Goal: Check status: Check status

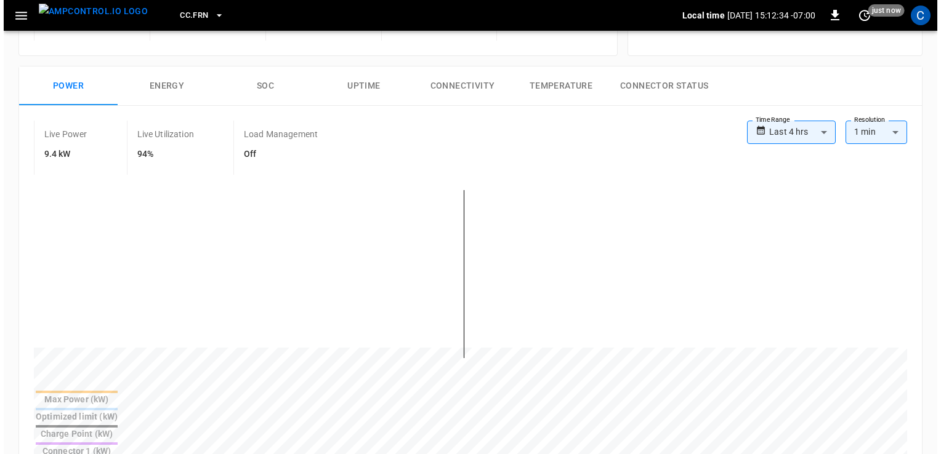
scroll to position [163, 0]
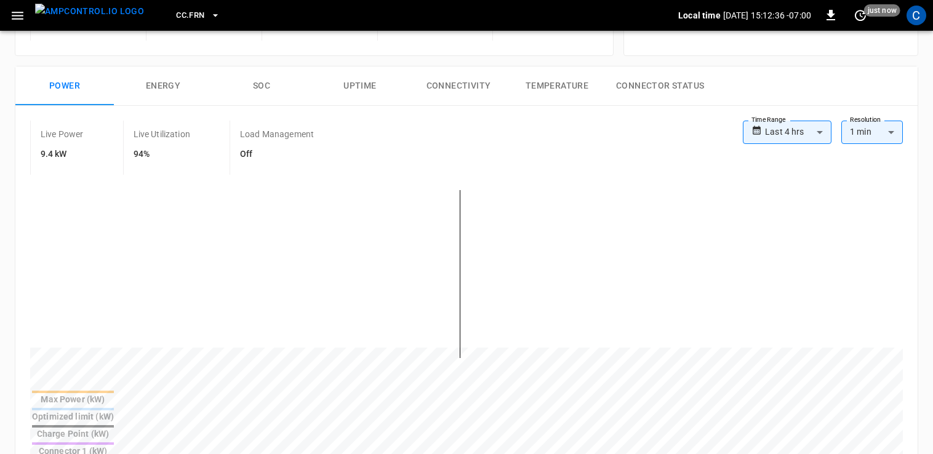
click at [176, 18] on span "CC.FRN" at bounding box center [190, 16] width 28 height 14
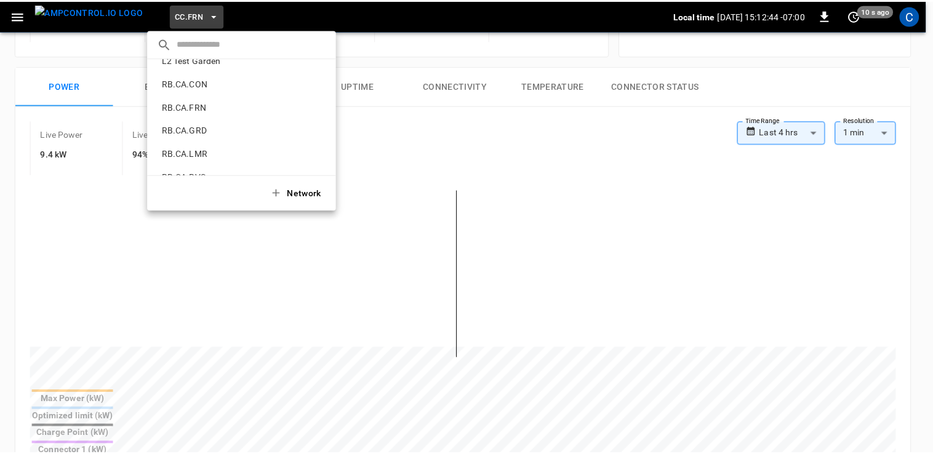
scroll to position [623, 0]
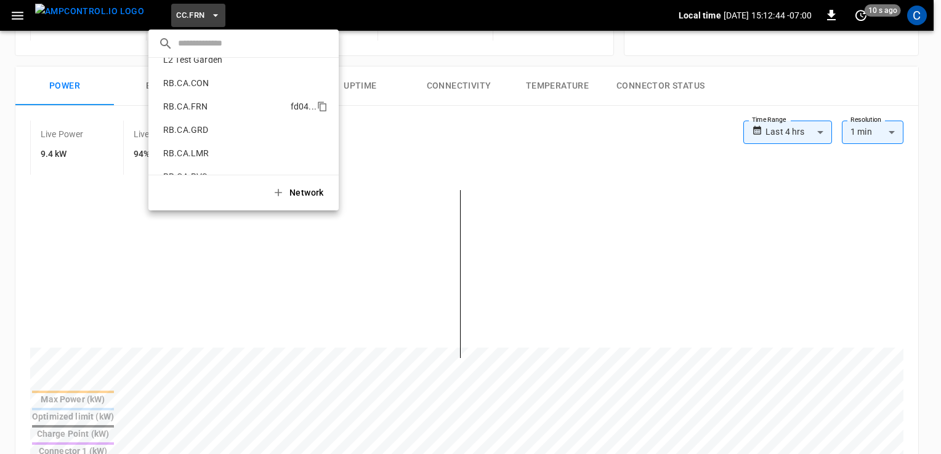
click at [223, 102] on p "RB.CA.FRN" at bounding box center [224, 106] width 132 height 12
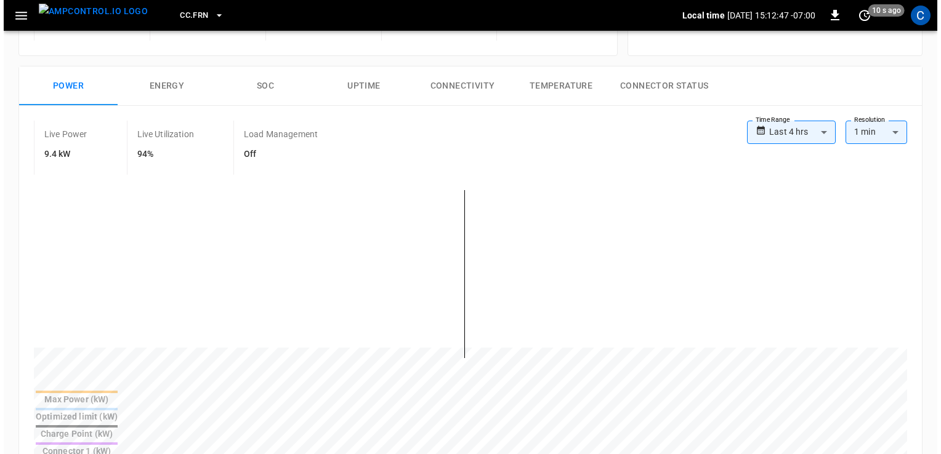
scroll to position [0, 0]
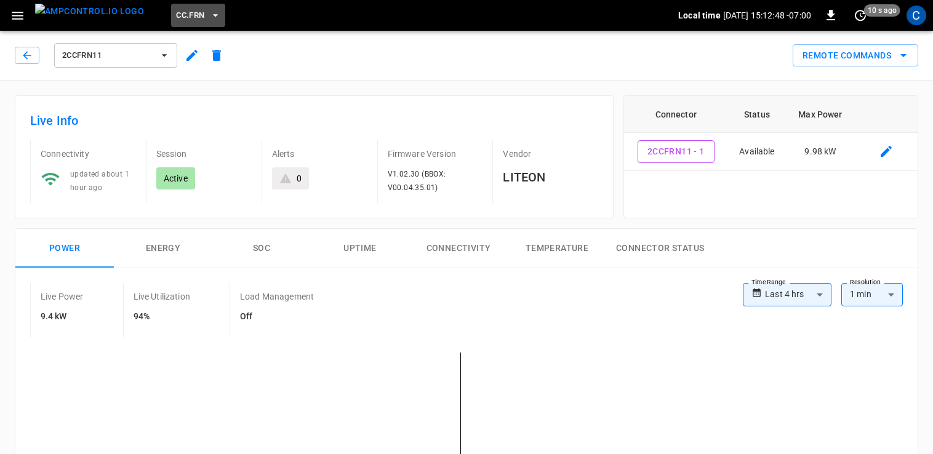
click at [176, 10] on span "CC.FRN" at bounding box center [190, 16] width 28 height 14
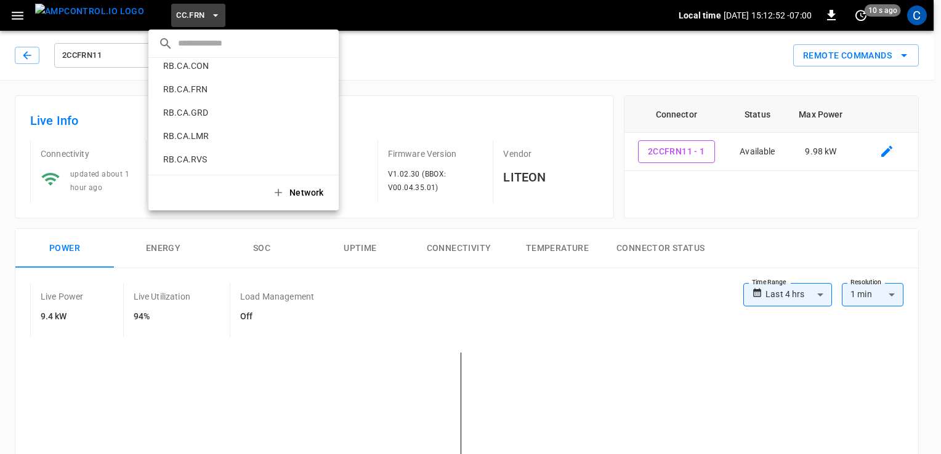
scroll to position [643, 0]
click at [204, 83] on p "RB.CA.FRN" at bounding box center [224, 87] width 132 height 12
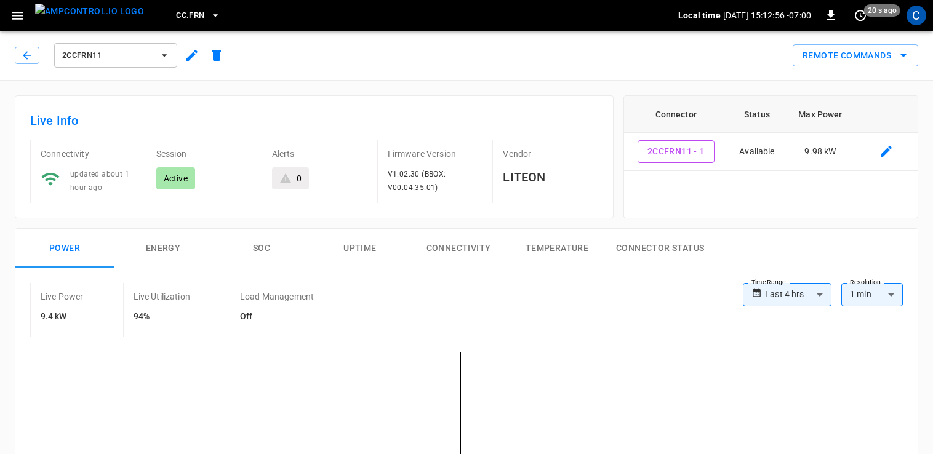
click at [22, 12] on icon "button" at bounding box center [18, 16] width 12 height 8
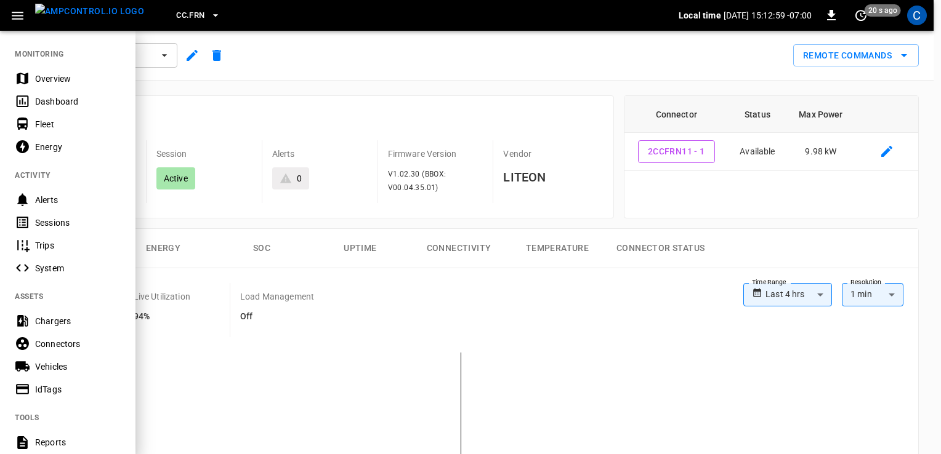
click at [176, 9] on span "CC.FRN" at bounding box center [190, 16] width 28 height 14
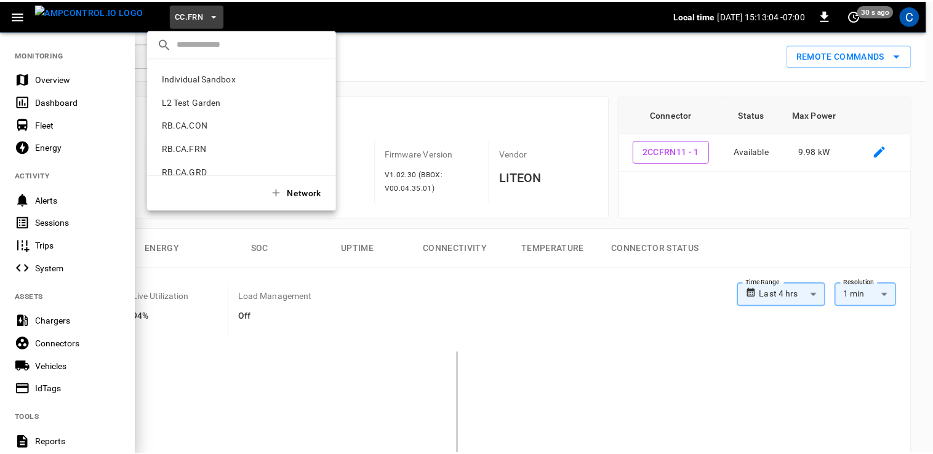
scroll to position [583, 0]
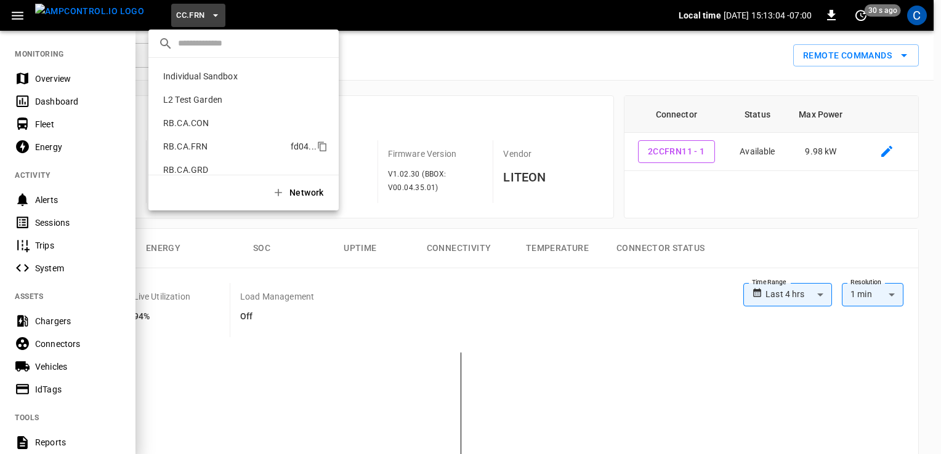
click at [179, 144] on p "RB.CA.FRN" at bounding box center [224, 146] width 132 height 12
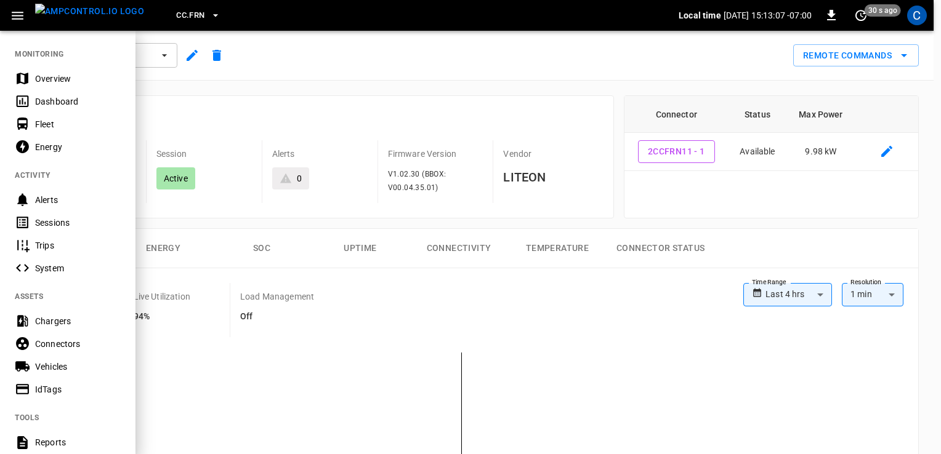
click at [256, 93] on div at bounding box center [470, 227] width 941 height 454
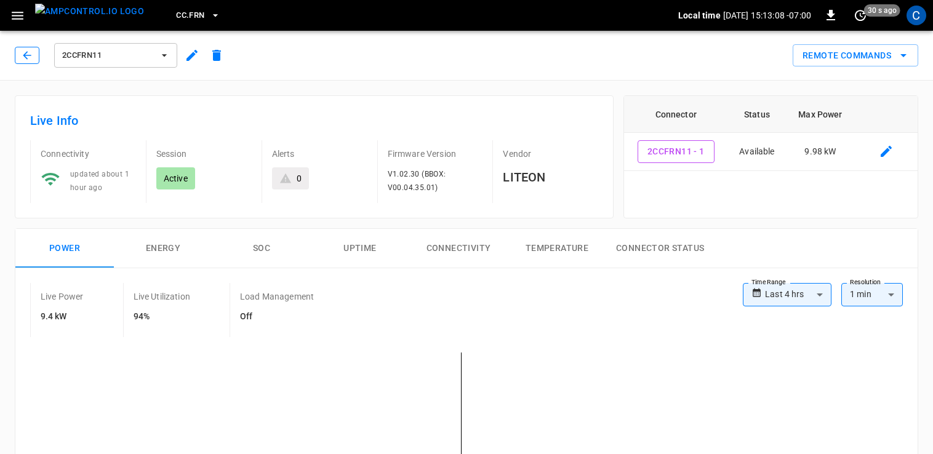
click at [25, 48] on button "button" at bounding box center [27, 55] width 25 height 17
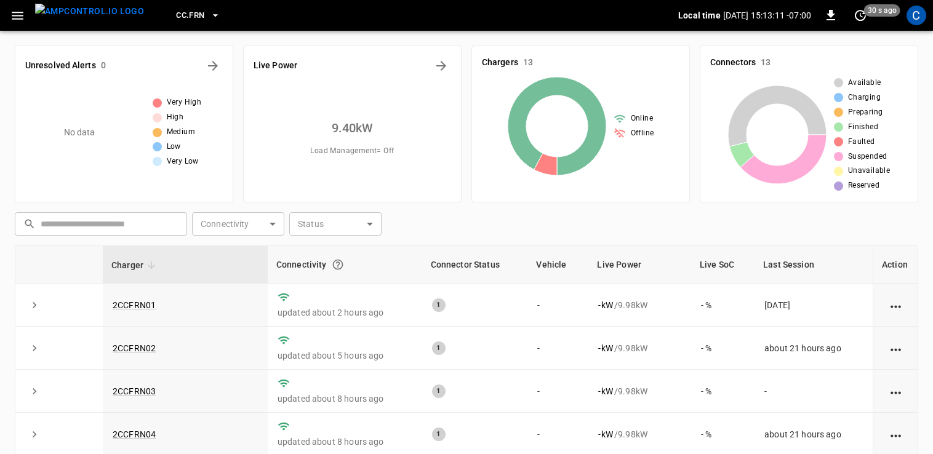
click at [20, 10] on icon "button" at bounding box center [17, 15] width 15 height 15
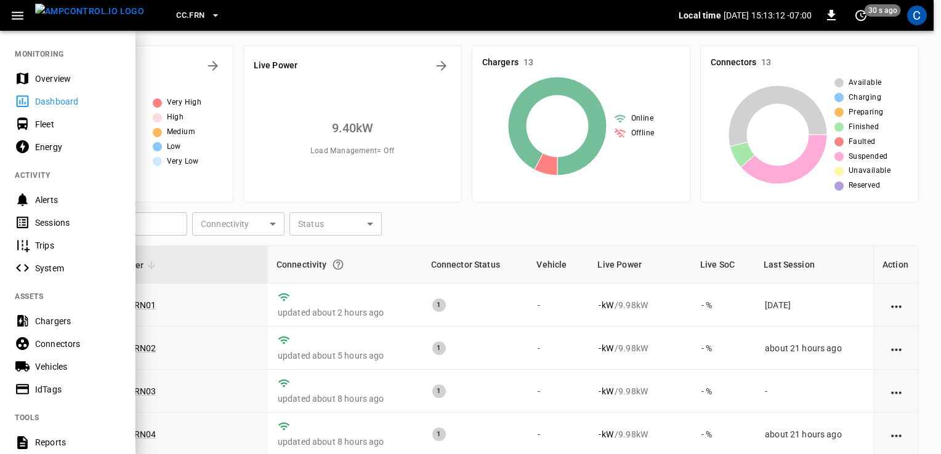
click at [65, 76] on div "Overview" at bounding box center [78, 79] width 86 height 12
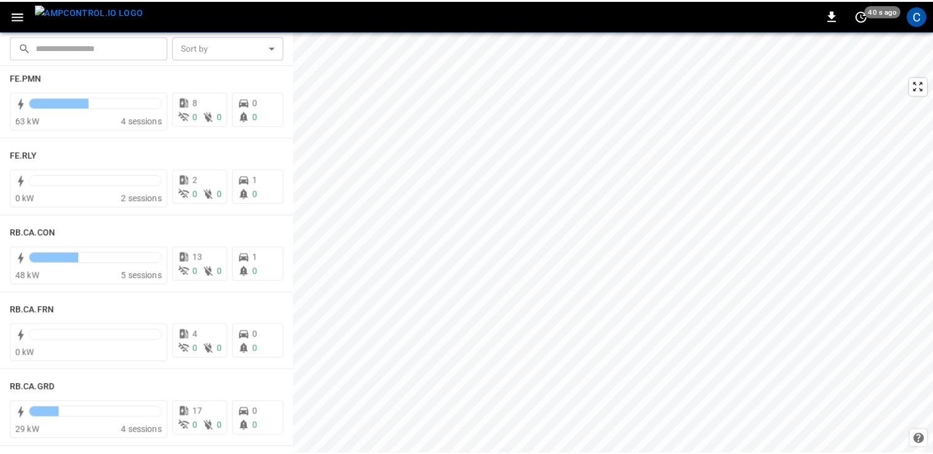
scroll to position [1498, 0]
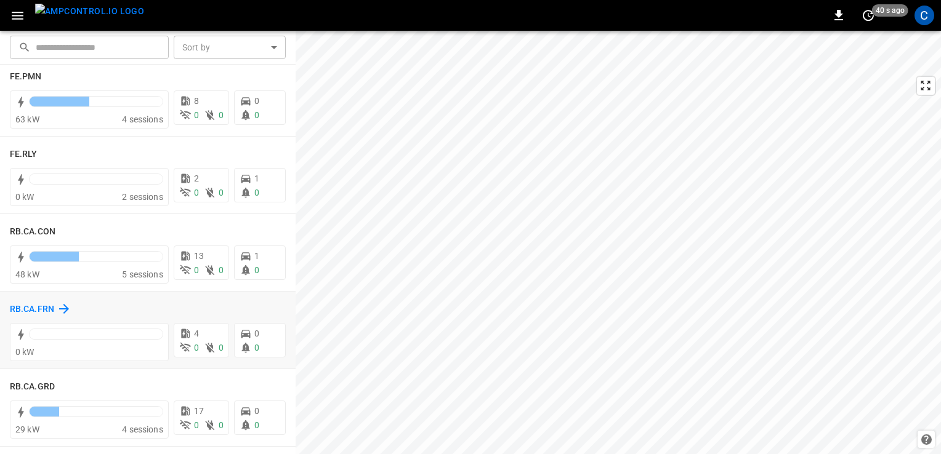
click at [50, 307] on h6 "RB.CA.FRN" at bounding box center [32, 310] width 44 height 14
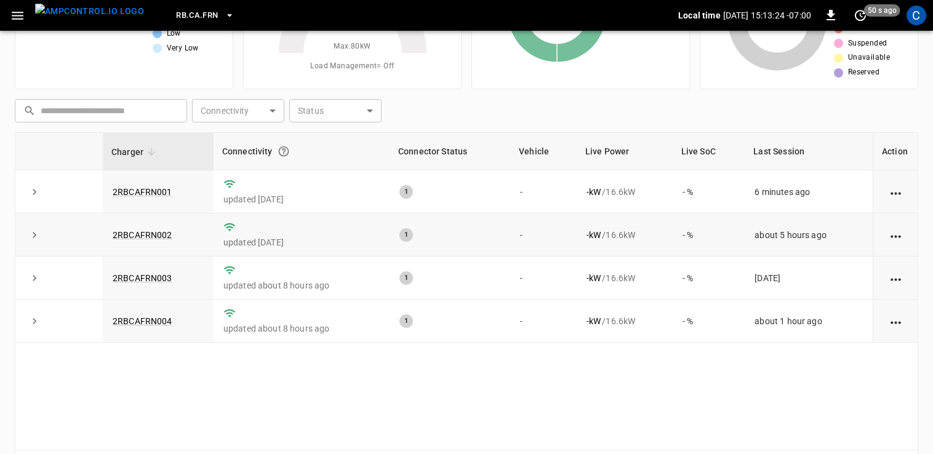
scroll to position [120, 0]
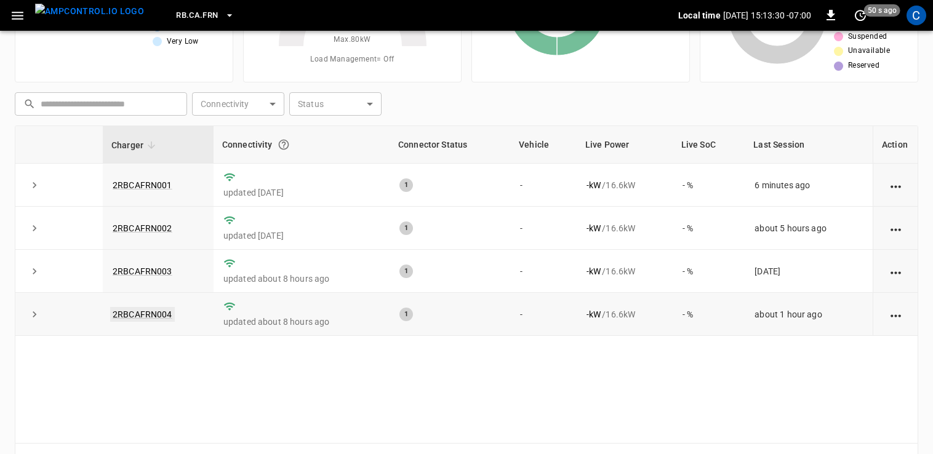
click at [135, 313] on link "2RBCAFRN004" at bounding box center [142, 314] width 65 height 15
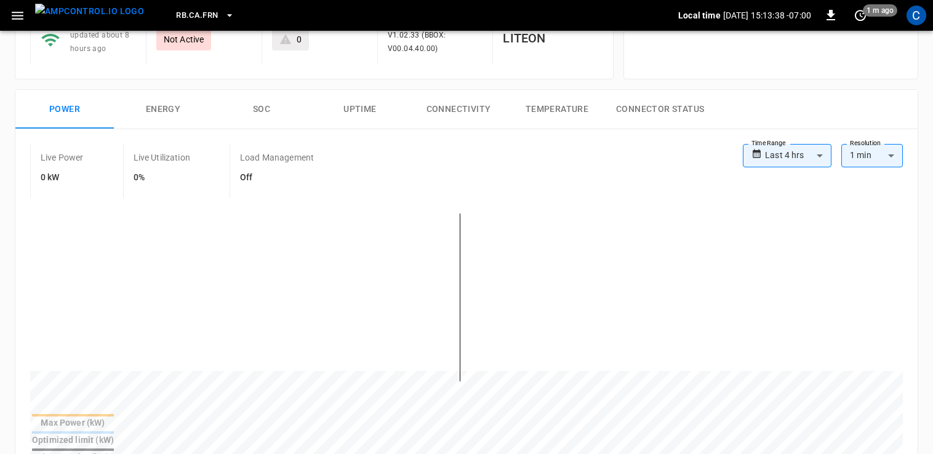
scroll to position [133, 0]
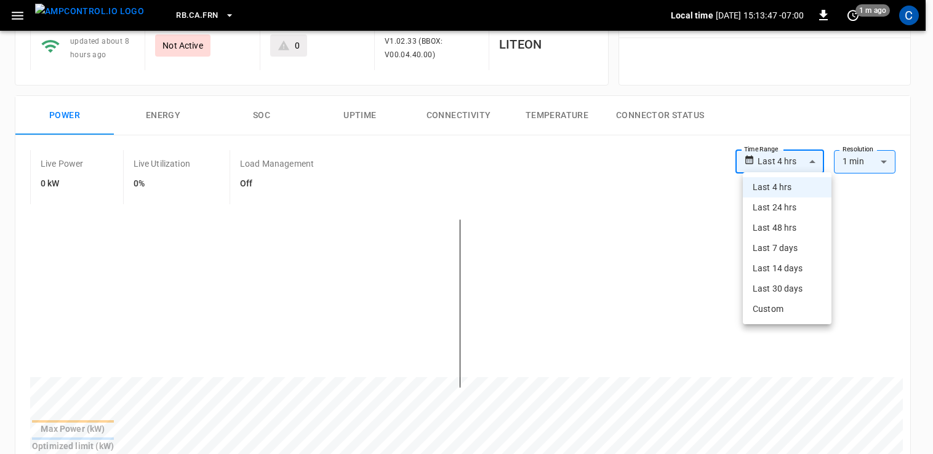
click at [769, 163] on body "**********" at bounding box center [466, 429] width 933 height 1124
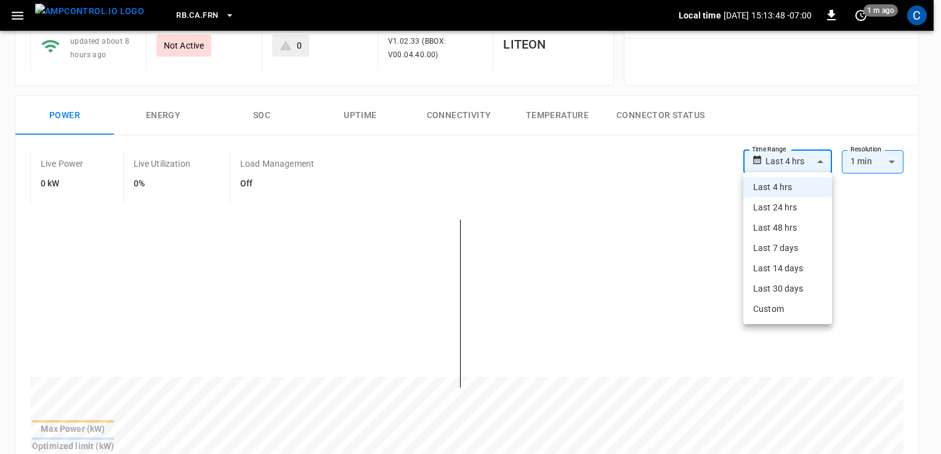
click at [778, 209] on li "Last 24 hrs" at bounding box center [787, 208] width 89 height 20
type input "**********"
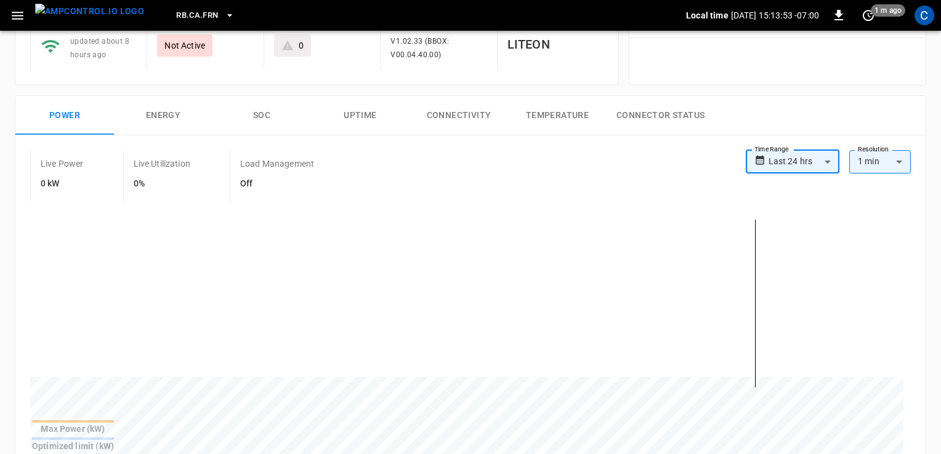
click at [797, 161] on body "**********" at bounding box center [470, 429] width 941 height 1124
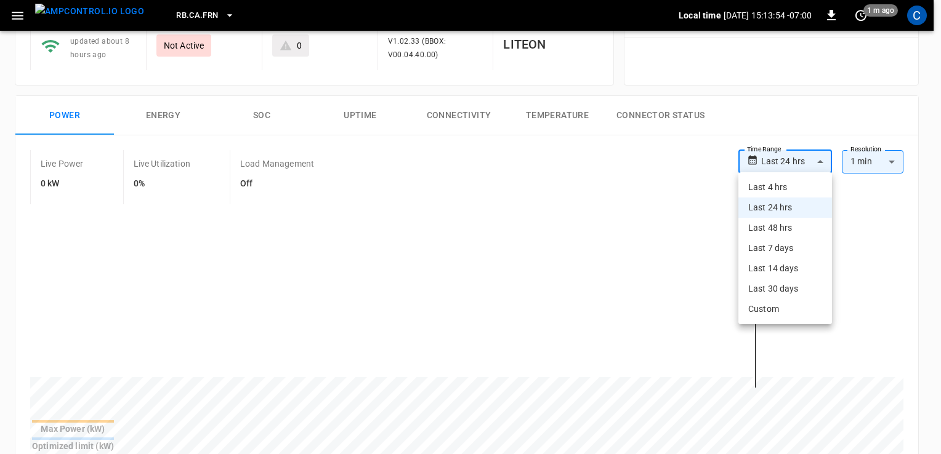
click at [777, 229] on li "Last 48 hrs" at bounding box center [785, 228] width 94 height 20
type input "**********"
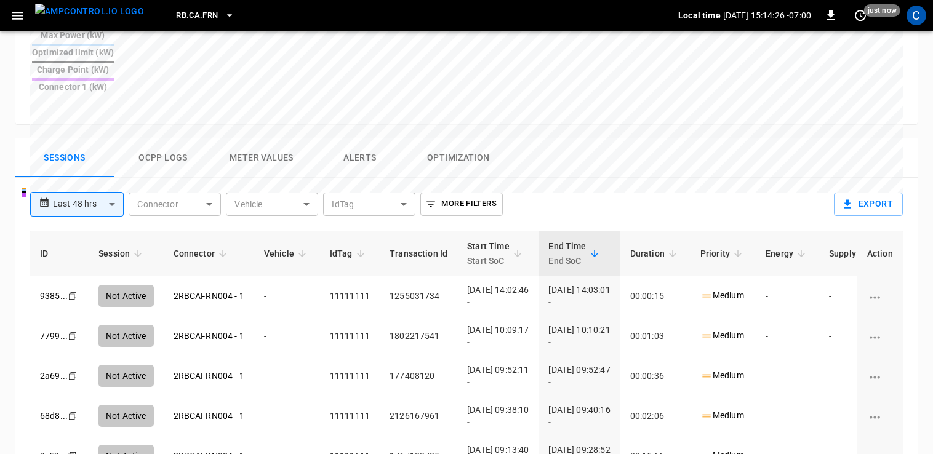
scroll to position [528, 0]
click at [195, 288] on link "2RBCAFRN004 - 1" at bounding box center [209, 295] width 76 height 15
click at [189, 288] on link "2RBCAFRN004 - 1" at bounding box center [209, 295] width 76 height 15
click at [49, 288] on link "9385 ..." at bounding box center [54, 295] width 33 height 15
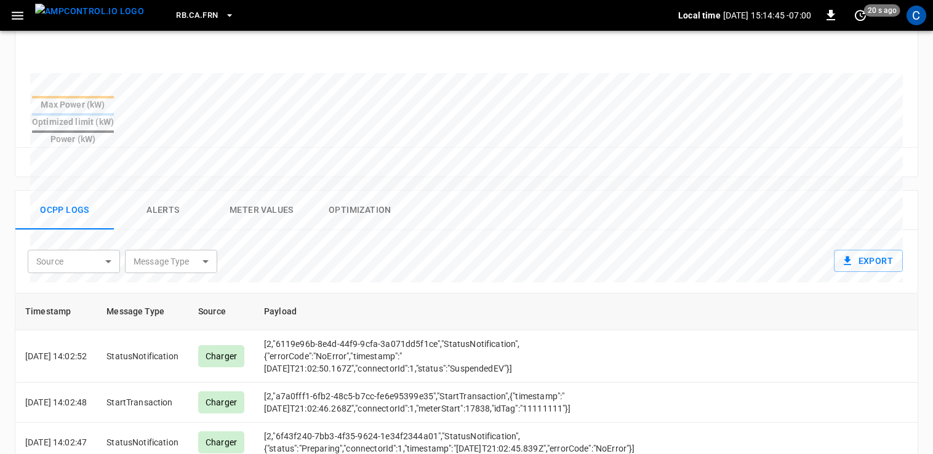
scroll to position [416, 0]
click at [169, 190] on button "Alerts" at bounding box center [163, 209] width 99 height 39
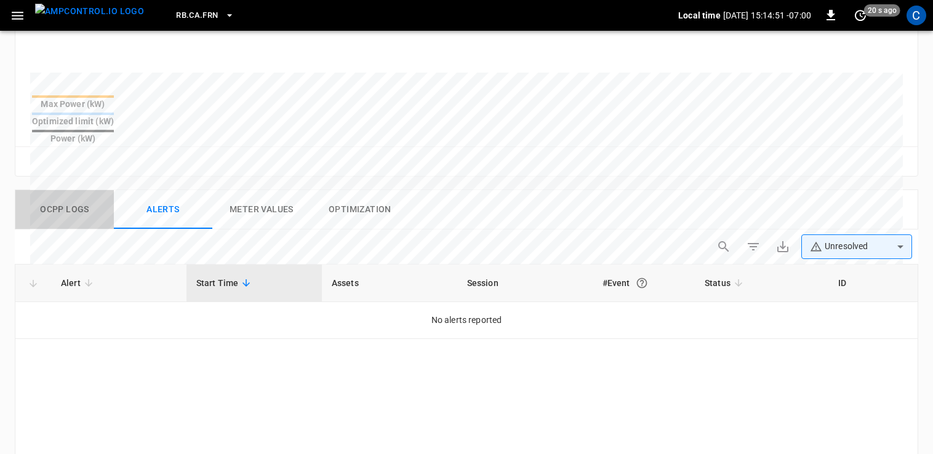
click at [55, 190] on button "Ocpp logs" at bounding box center [64, 209] width 99 height 39
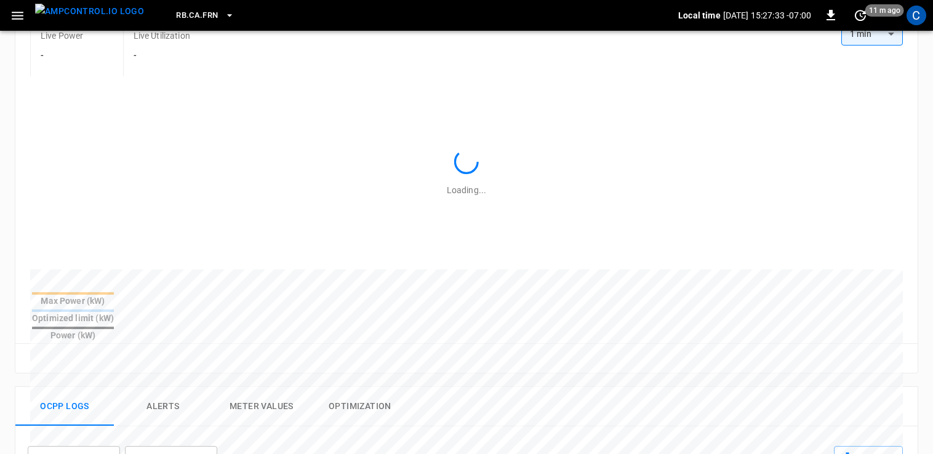
scroll to position [0, 0]
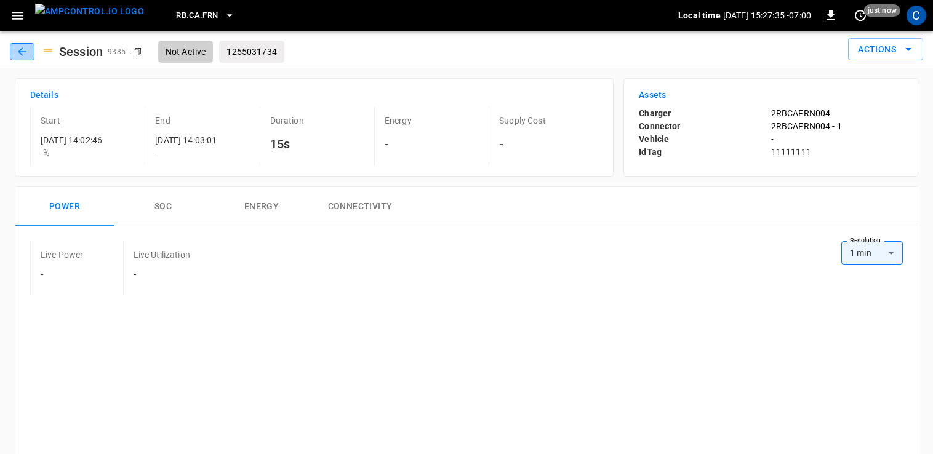
click at [17, 46] on icon "button" at bounding box center [22, 52] width 12 height 12
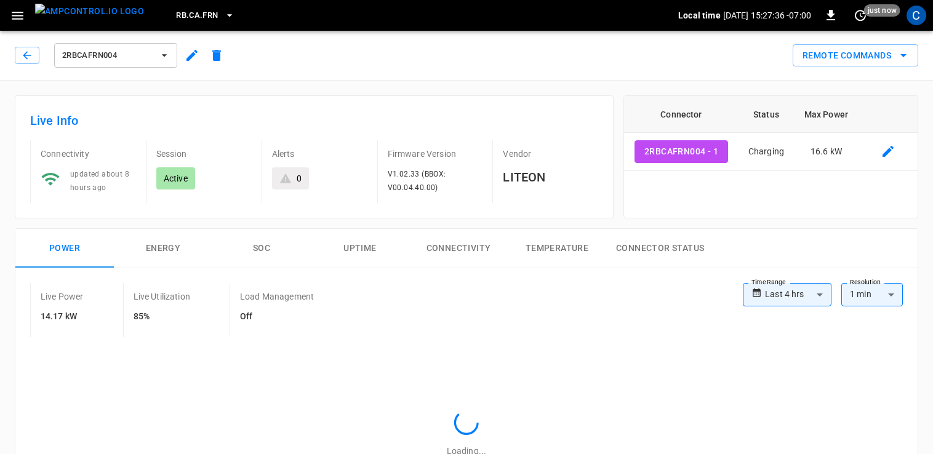
type input "**********"
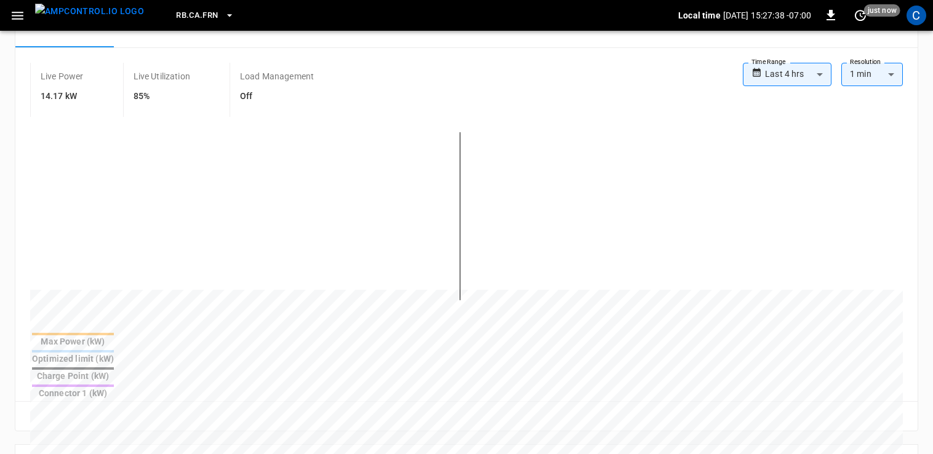
scroll to position [221, 0]
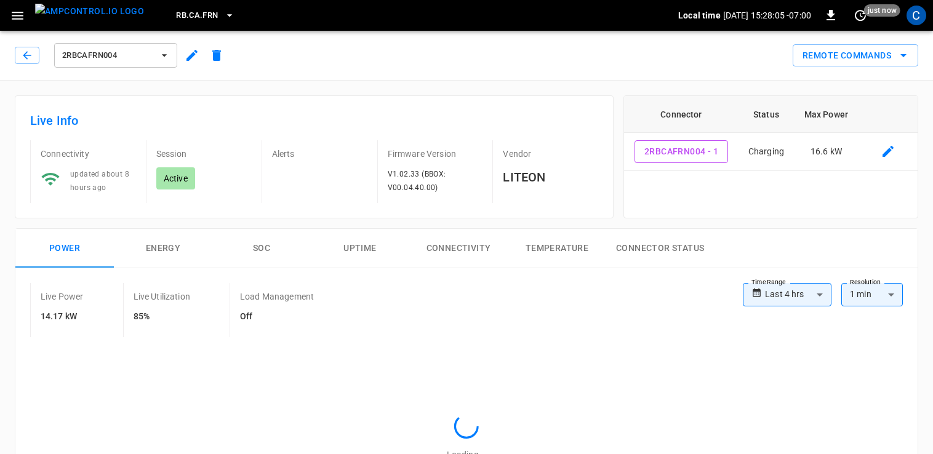
type input "**********"
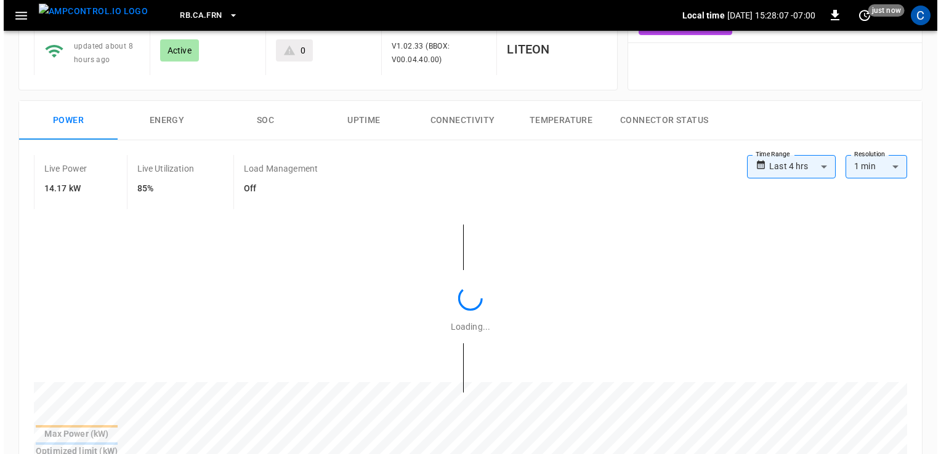
scroll to position [137, 0]
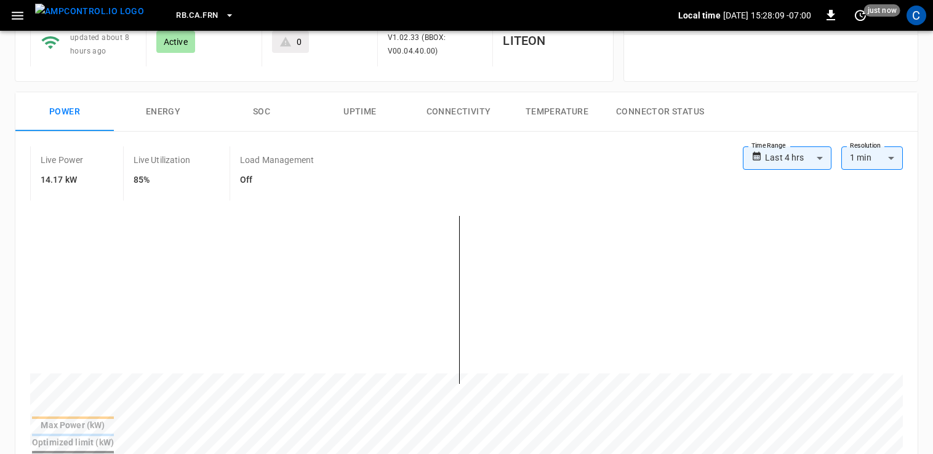
click at [574, 158] on div "Live Power 14.17 kW Live Utilization 85% Load Management Off" at bounding box center [386, 174] width 713 height 54
click at [183, 9] on span "RB.CA.FRN" at bounding box center [197, 16] width 42 height 14
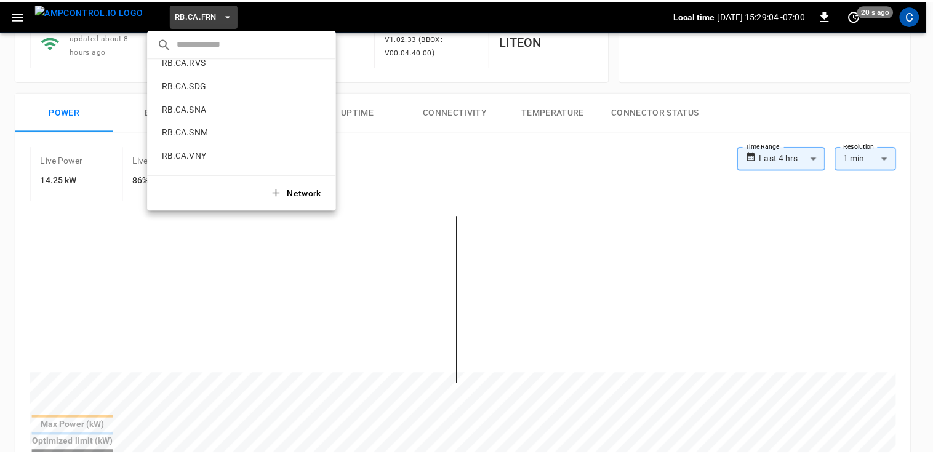
scroll to position [740, 0]
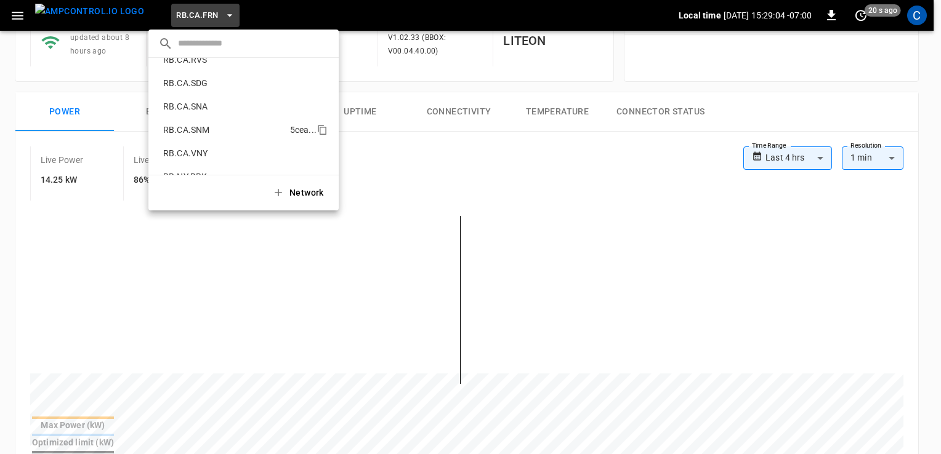
click at [212, 129] on p "RB.CA.SNM" at bounding box center [224, 130] width 132 height 12
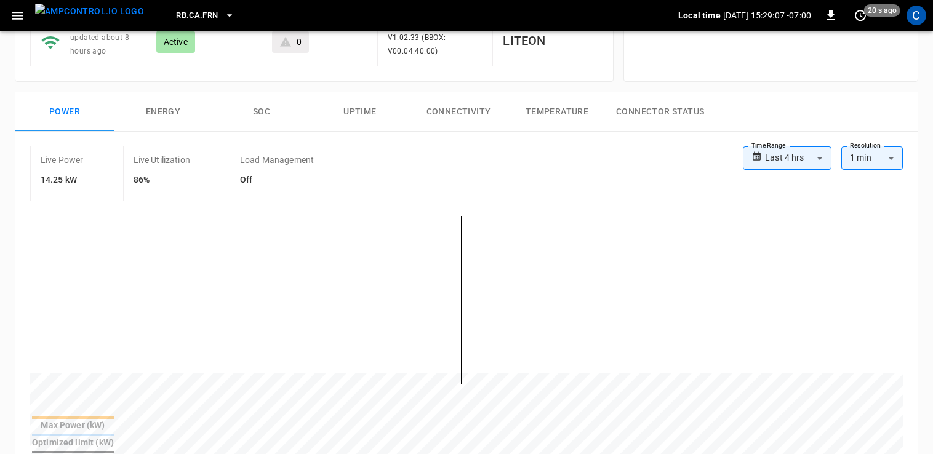
scroll to position [0, 0]
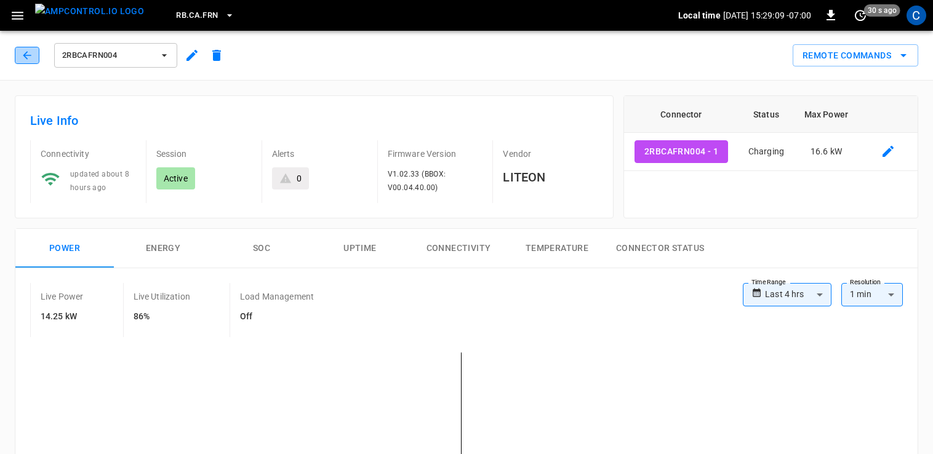
click at [28, 59] on icon "button" at bounding box center [27, 55] width 12 height 12
click at [23, 56] on icon "button" at bounding box center [27, 55] width 12 height 12
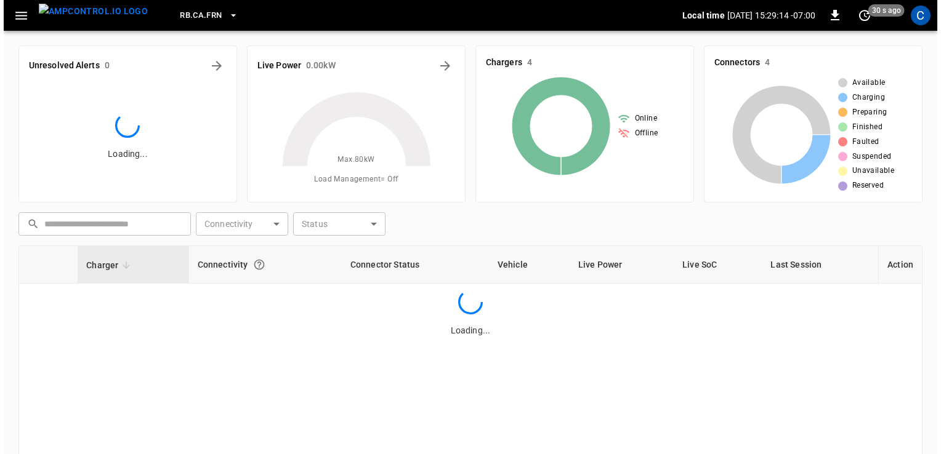
scroll to position [120, 0]
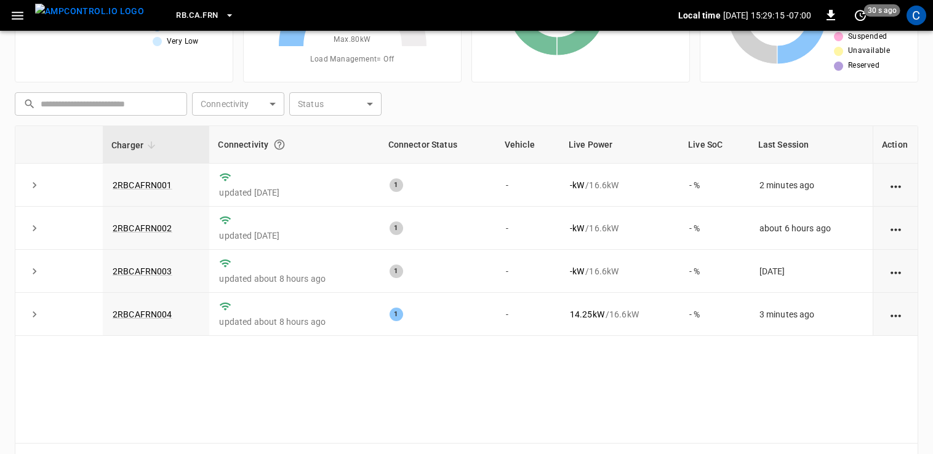
click at [17, 16] on icon "button" at bounding box center [17, 15] width 15 height 15
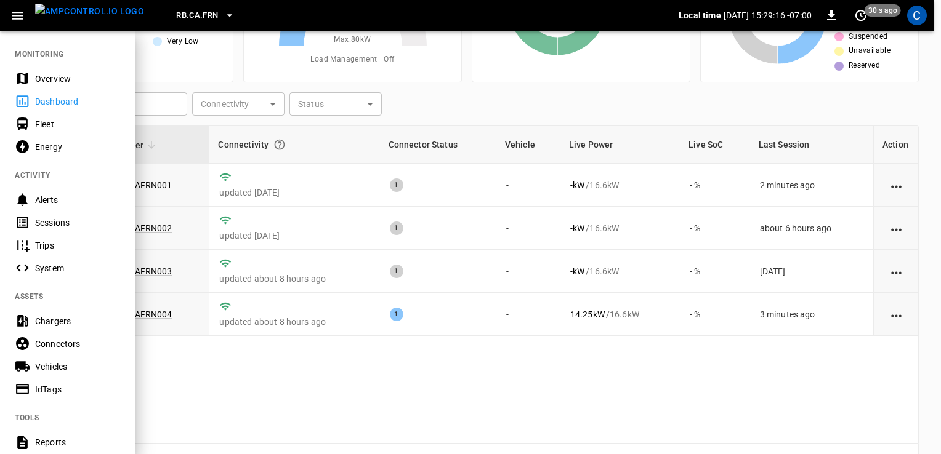
click at [55, 78] on div "Overview" at bounding box center [78, 79] width 86 height 12
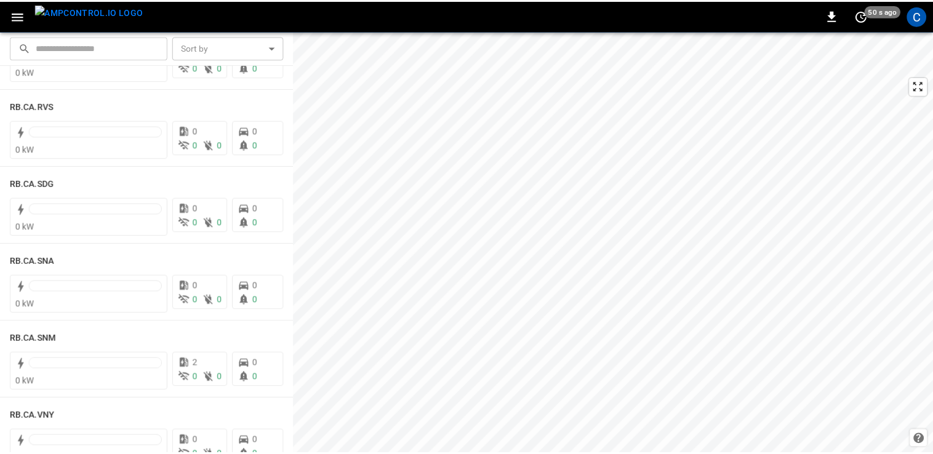
scroll to position [2038, 0]
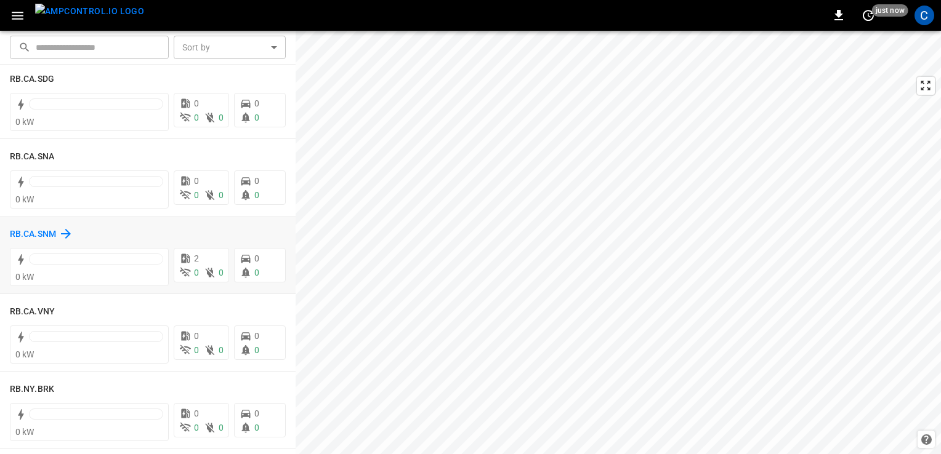
click at [45, 235] on h6 "RB.CA.SNM" at bounding box center [33, 235] width 46 height 14
